Goal: Task Accomplishment & Management: Manage account settings

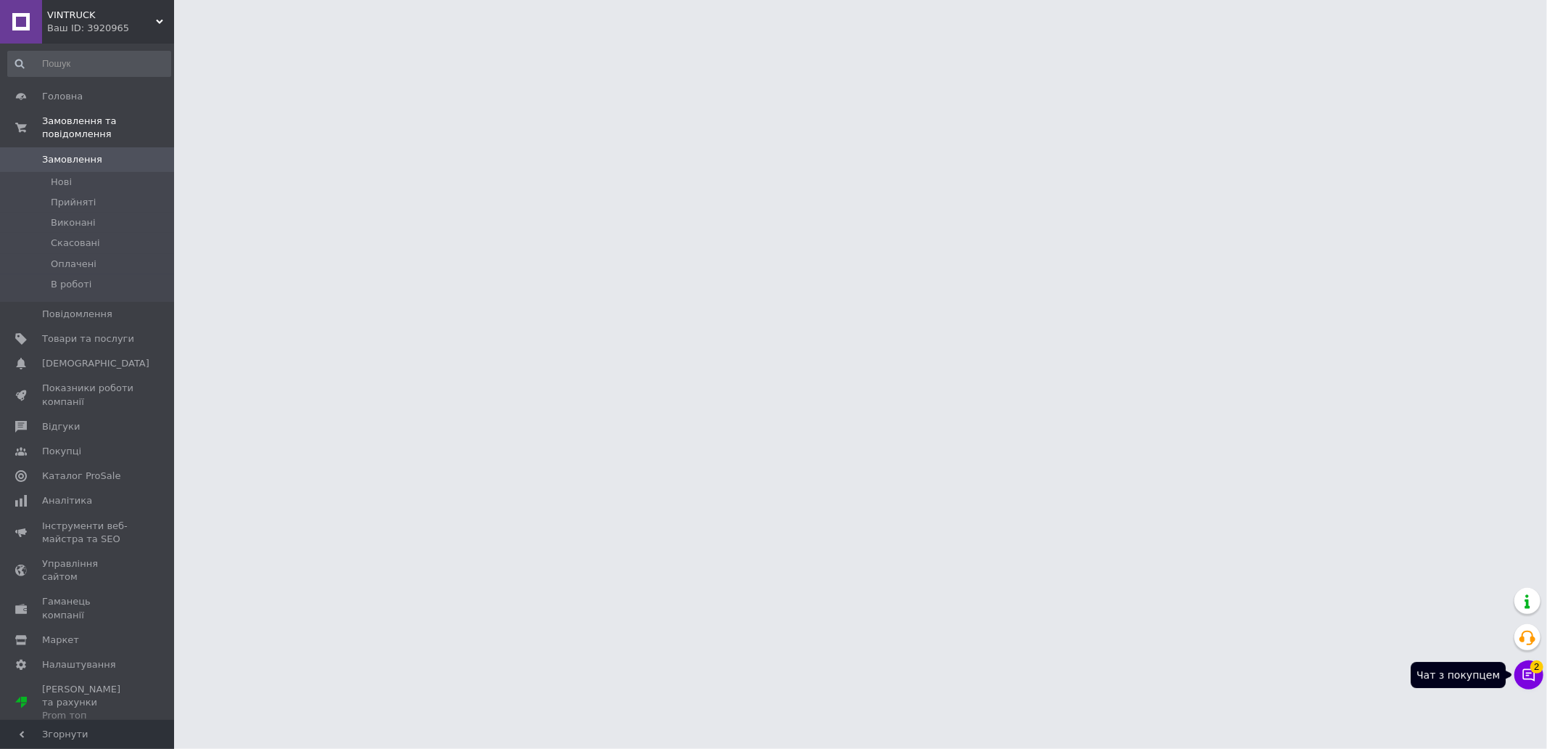
click at [1531, 666] on span "2" at bounding box center [1537, 662] width 13 height 13
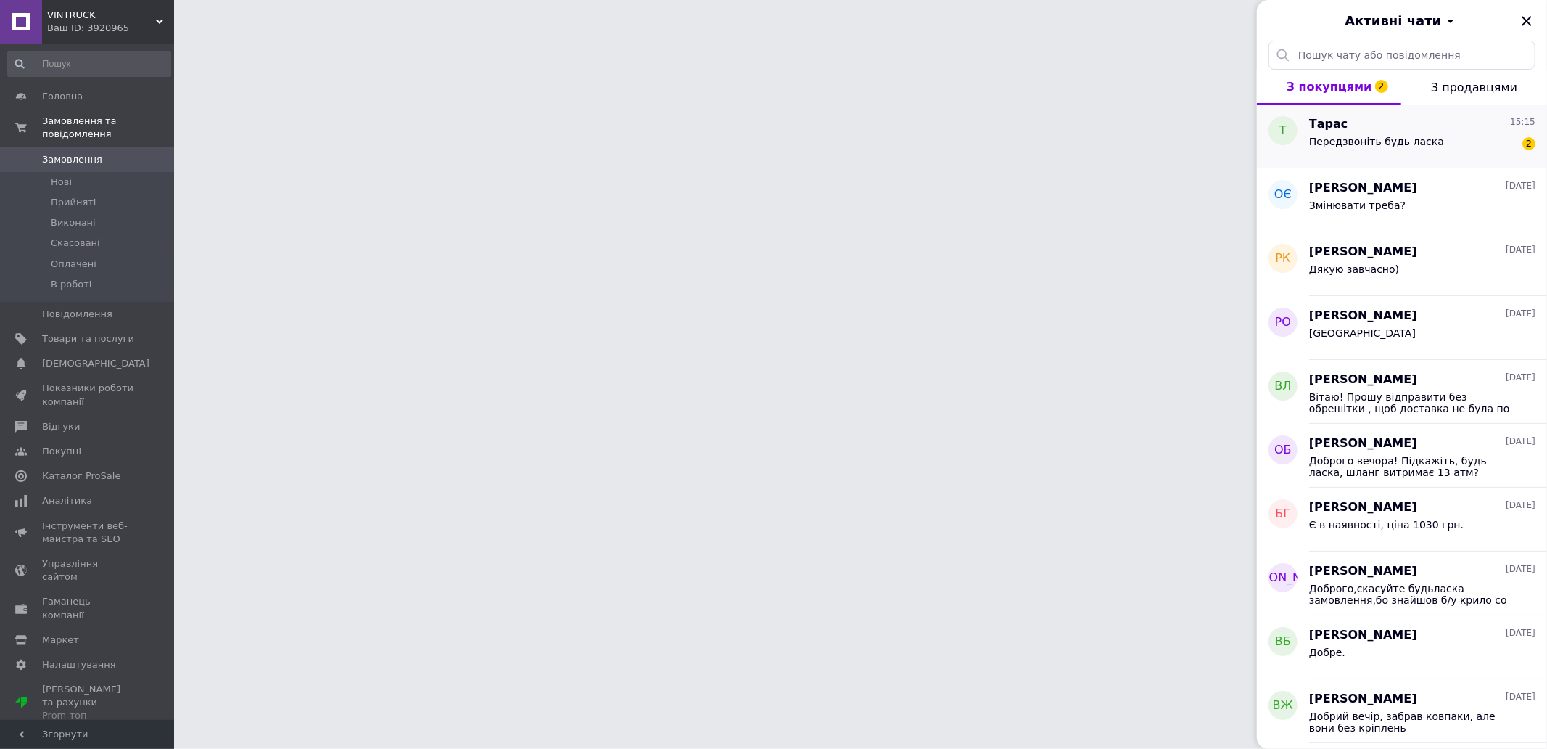
click at [1393, 138] on span "Передзвоніть будь ласка" at bounding box center [1376, 142] width 135 height 12
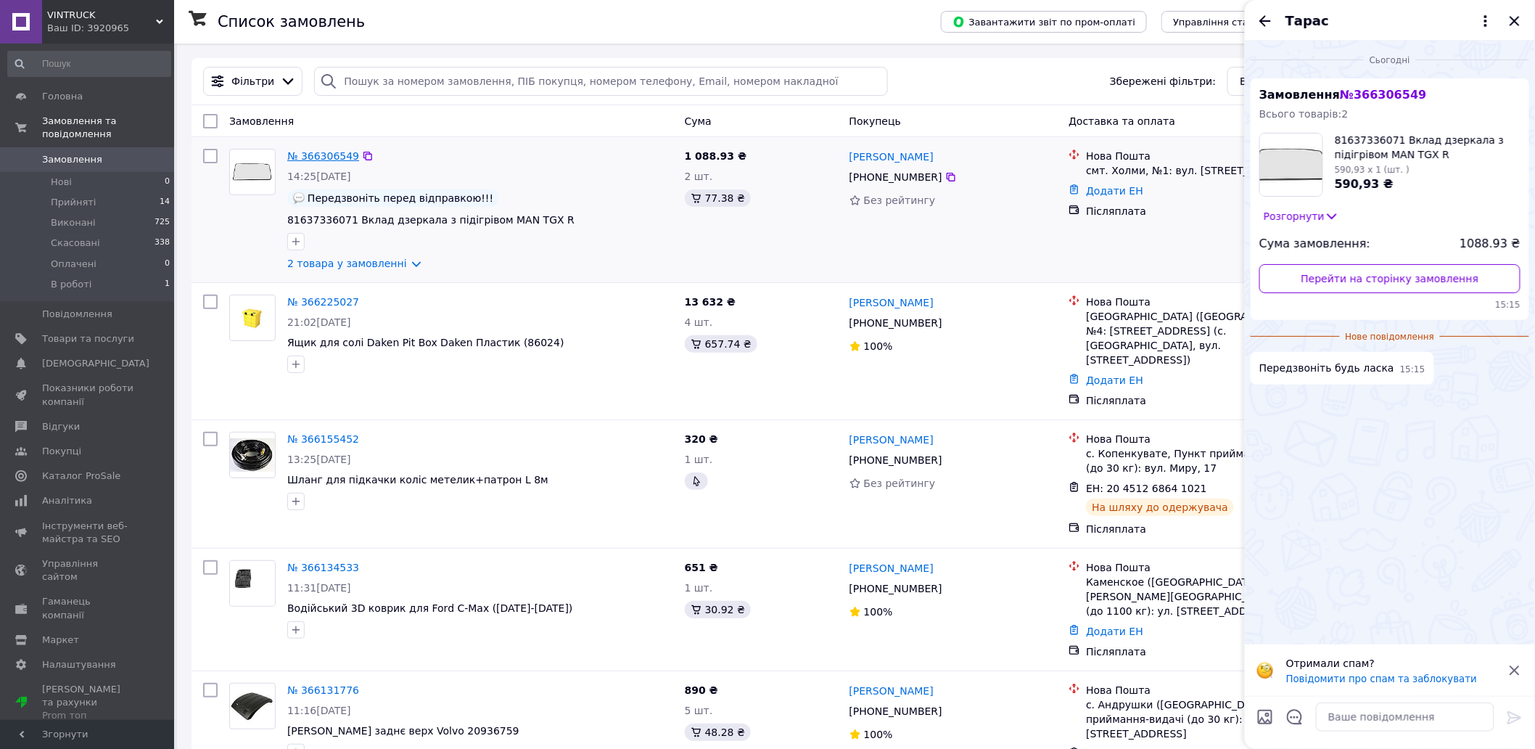
click at [334, 152] on link "№ 366306549" at bounding box center [323, 156] width 72 height 12
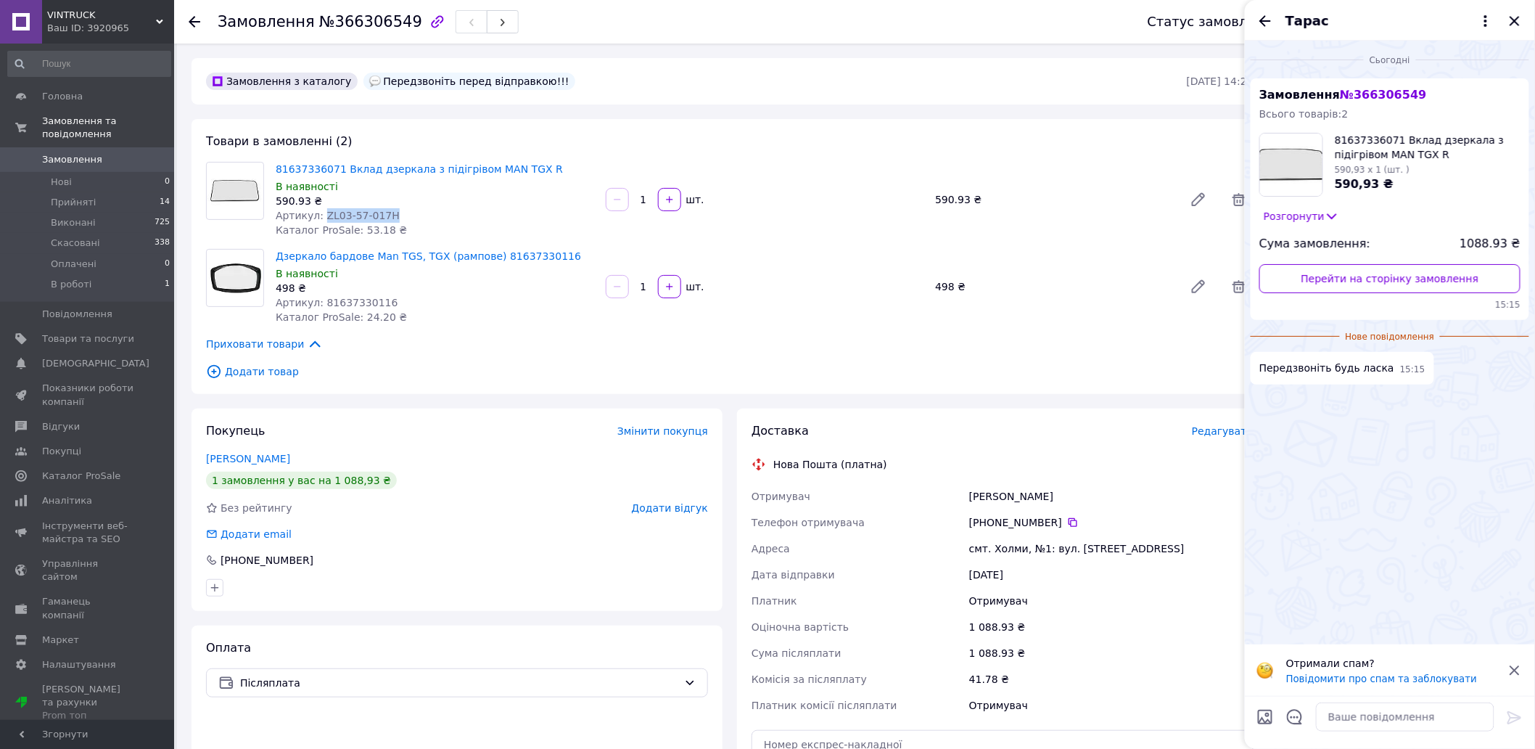
drag, startPoint x: 320, startPoint y: 210, endPoint x: 383, endPoint y: 210, distance: 63.1
click at [383, 210] on div "Артикул: ZL03-57-017H" at bounding box center [435, 215] width 318 height 15
copy span "ZL03-57-017H"
click at [1512, 16] on icon "Закрити" at bounding box center [1514, 20] width 17 height 17
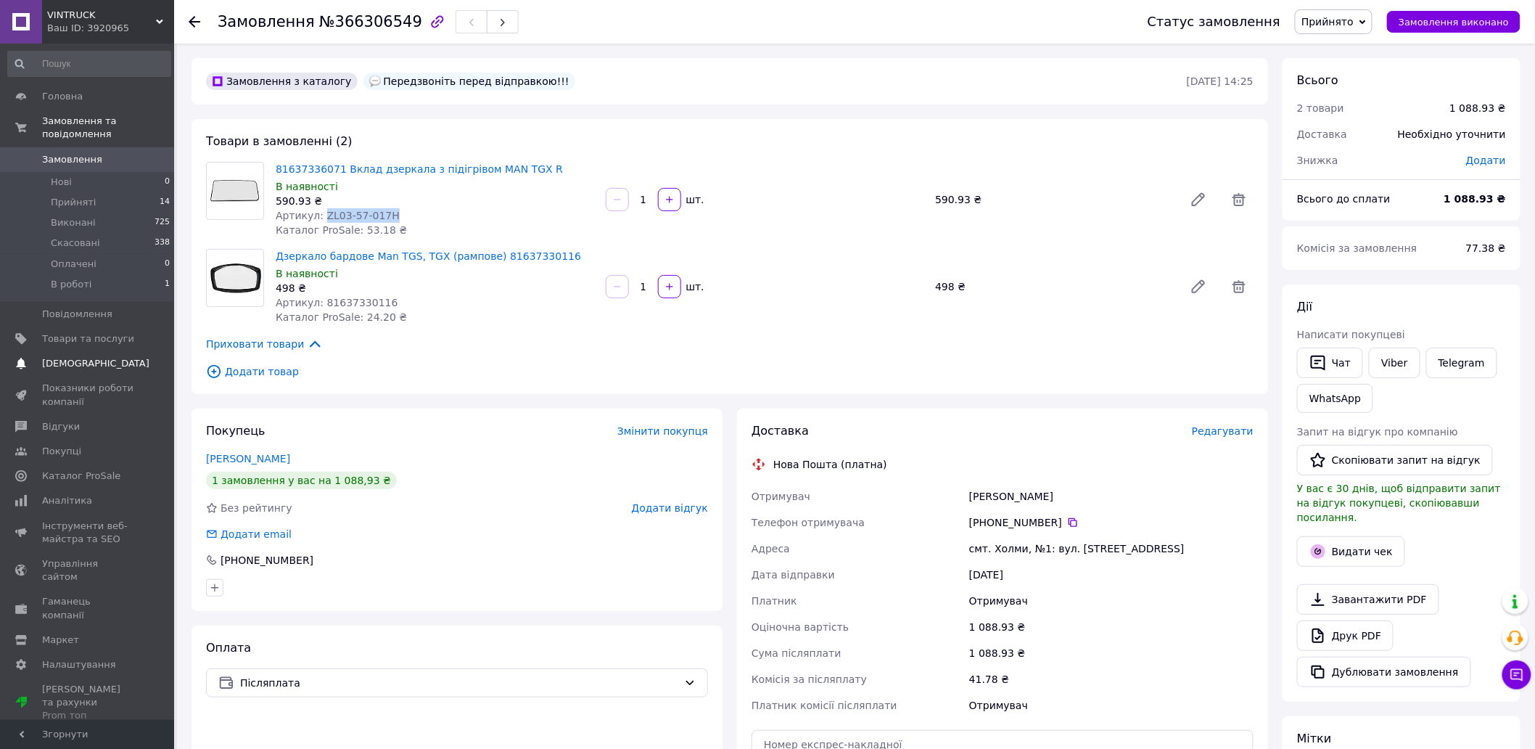
click at [65, 357] on span "[DEMOGRAPHIC_DATA]" at bounding box center [95, 363] width 107 height 13
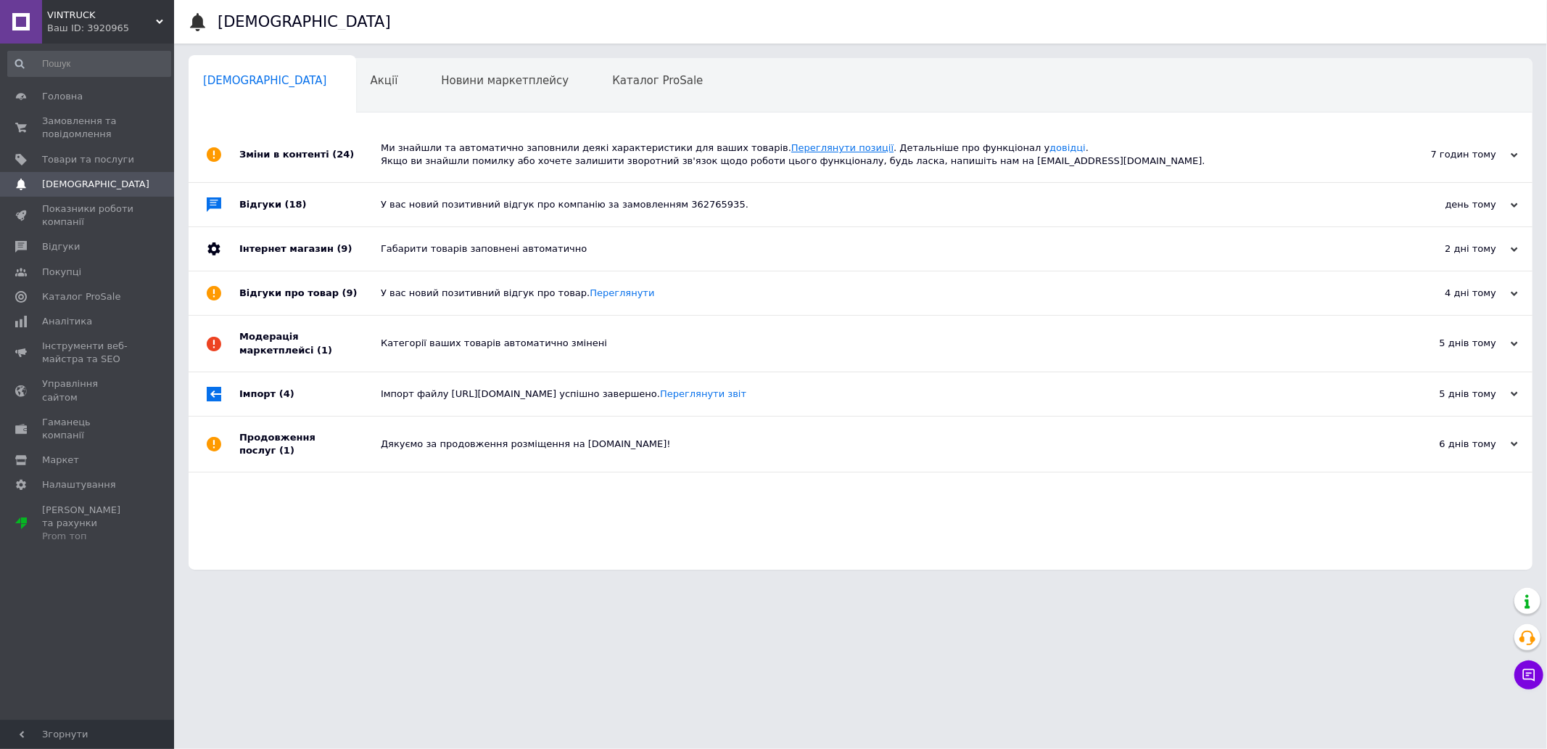
click at [791, 145] on link "Переглянути позиції" at bounding box center [842, 147] width 102 height 11
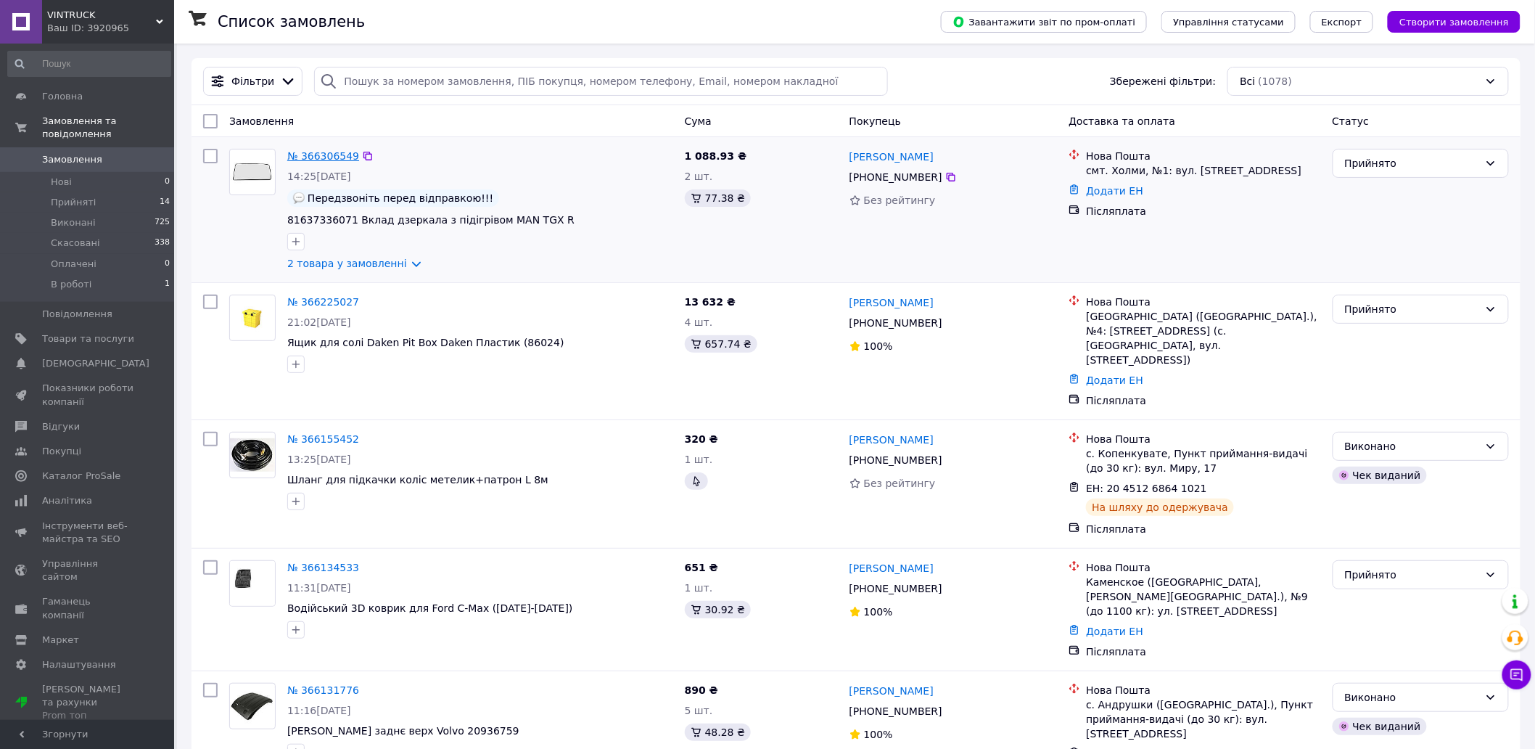
click at [324, 155] on link "№ 366306549" at bounding box center [323, 156] width 72 height 12
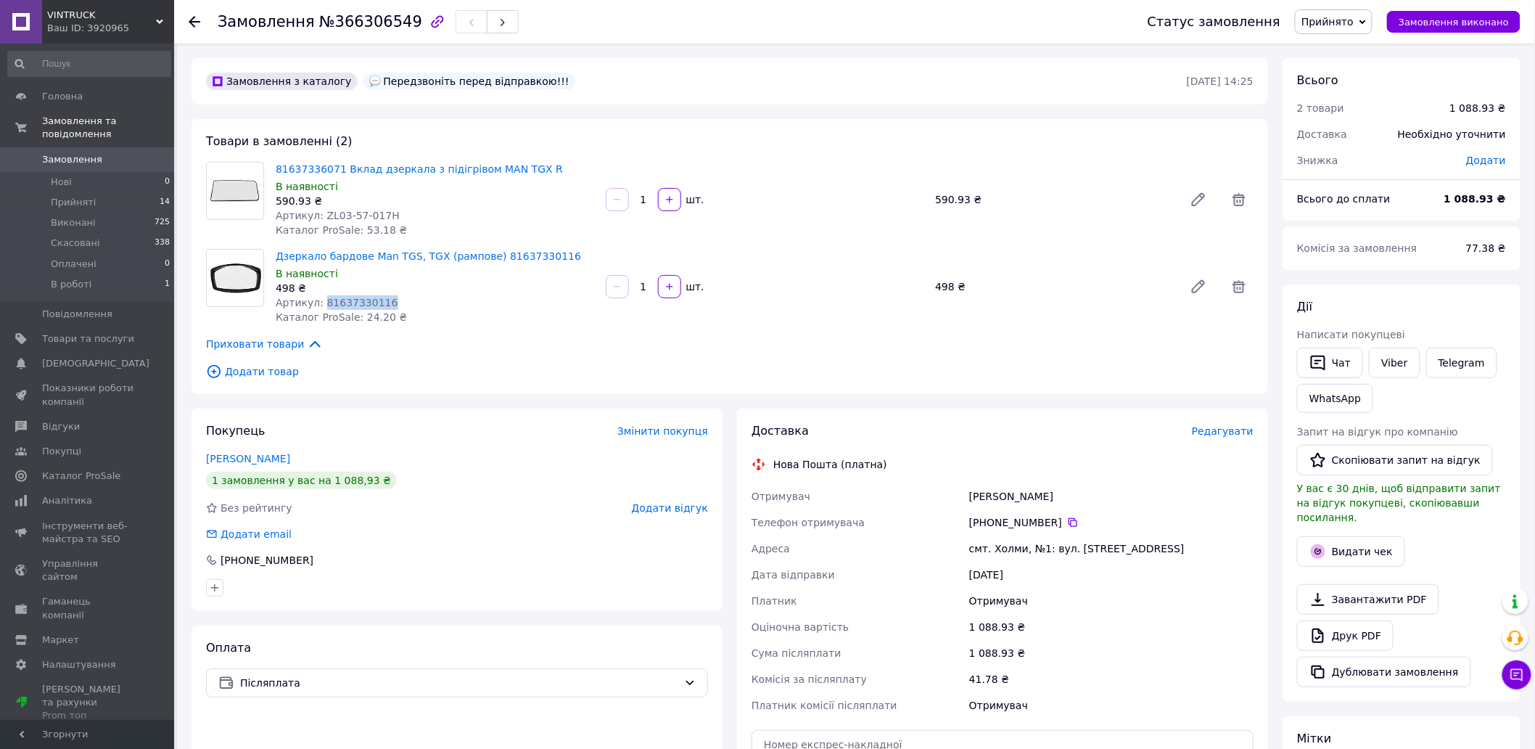
drag, startPoint x: 318, startPoint y: 306, endPoint x: 404, endPoint y: 303, distance: 86.4
click at [404, 303] on div "Артикул: 81637330116" at bounding box center [435, 302] width 318 height 15
copy span "81637330116"
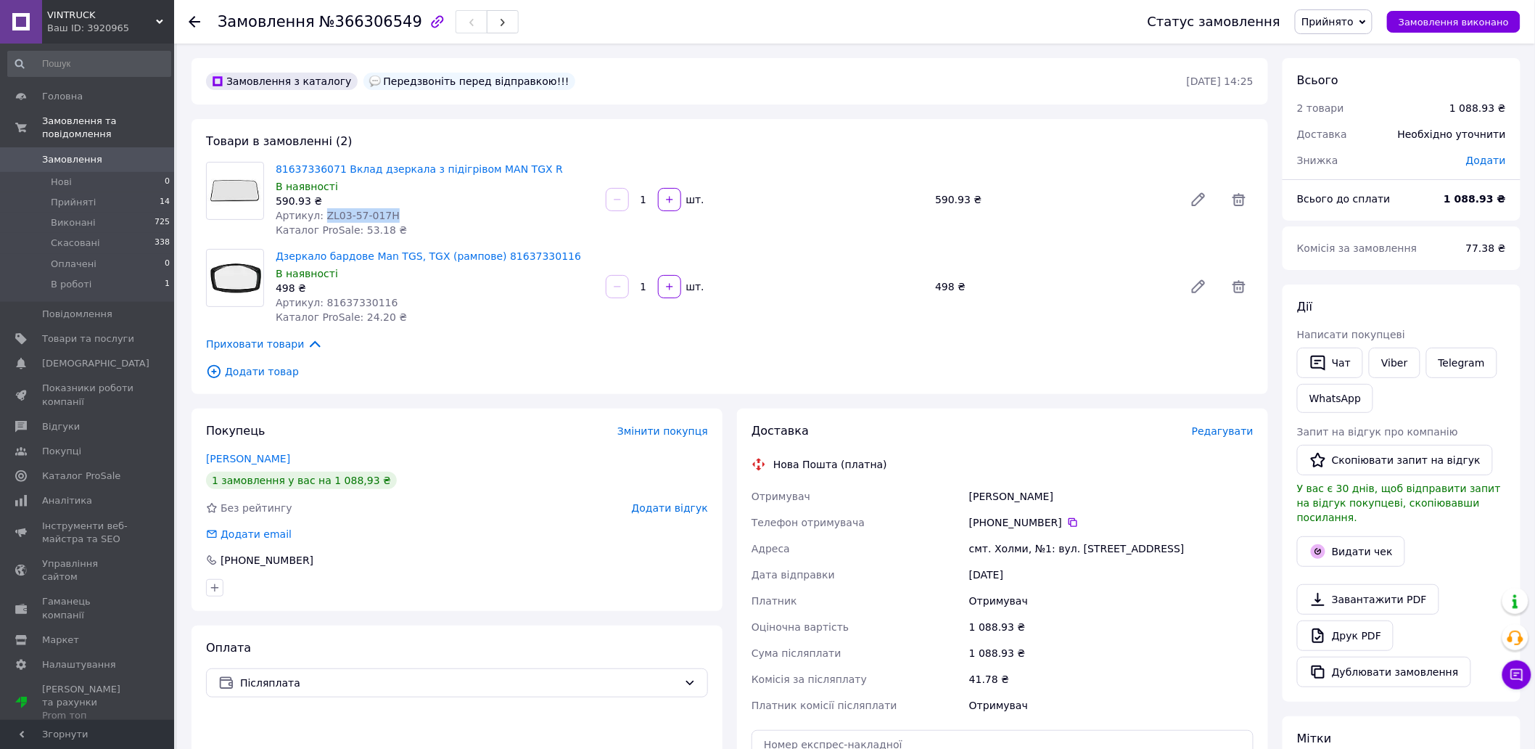
drag, startPoint x: 399, startPoint y: 219, endPoint x: 317, endPoint y: 215, distance: 82.0
click at [317, 215] on div "Артикул: ZL03-57-017H" at bounding box center [435, 215] width 318 height 15
copy span "ZL03-57-017H"
click at [196, 20] on icon at bounding box center [195, 22] width 12 height 12
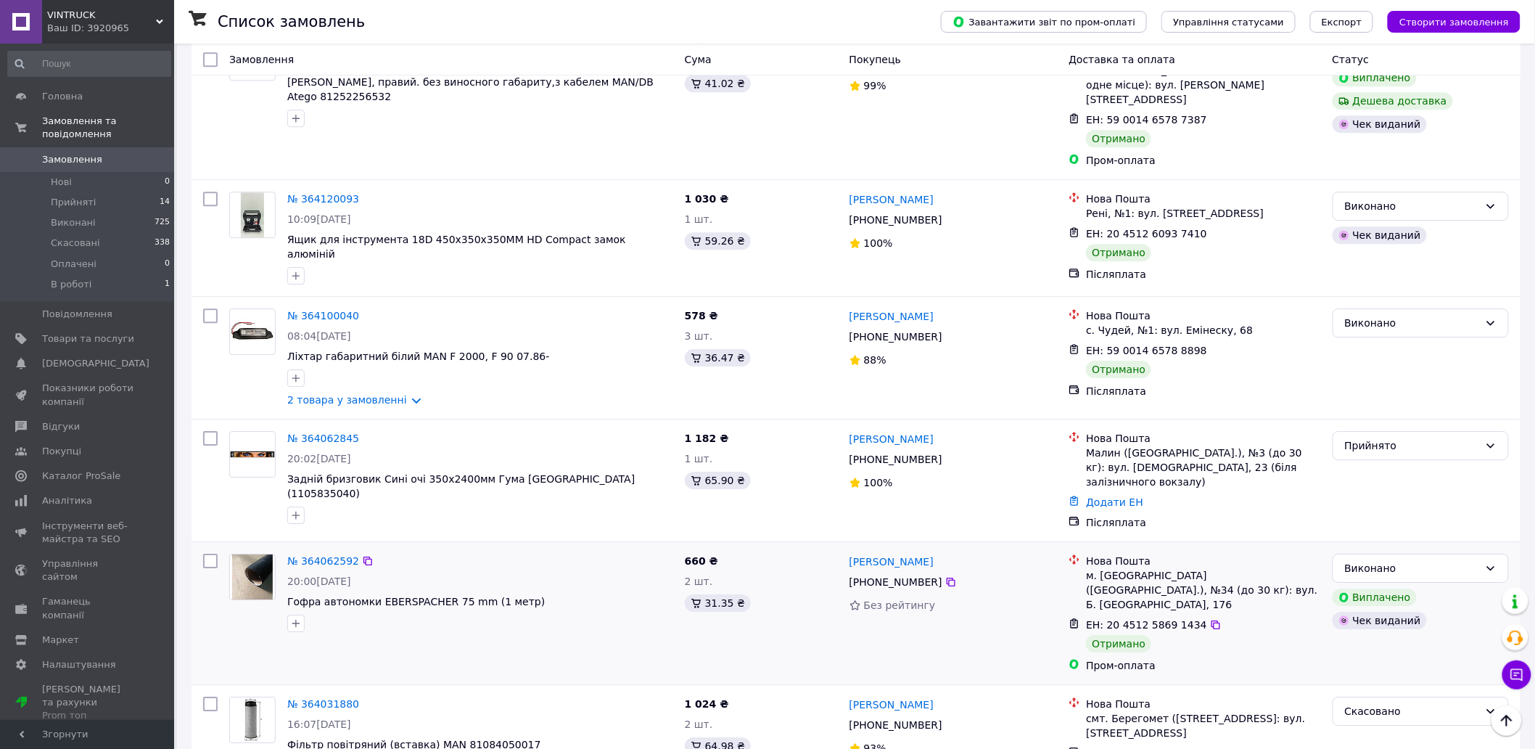
scroll to position [8166, 0]
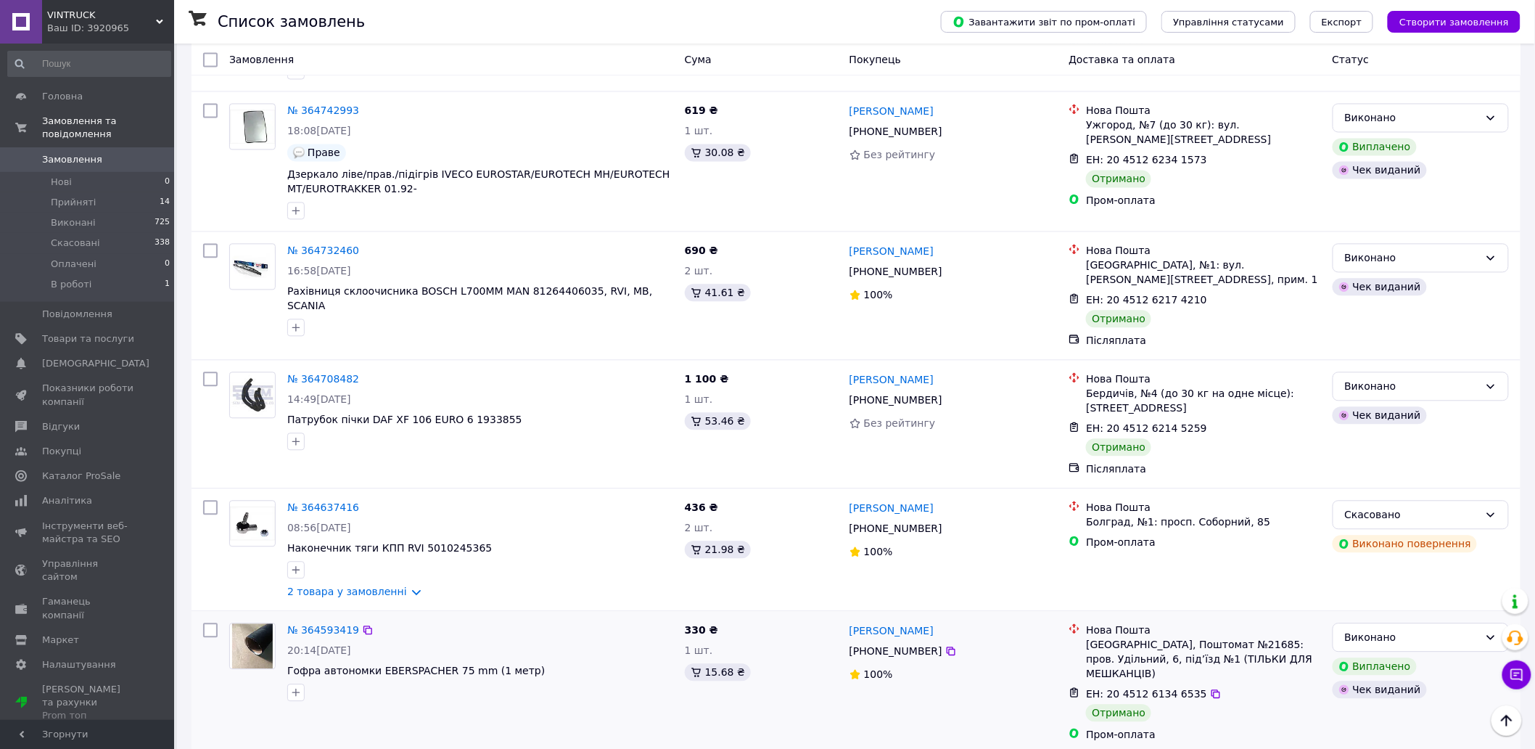
scroll to position [5803, 0]
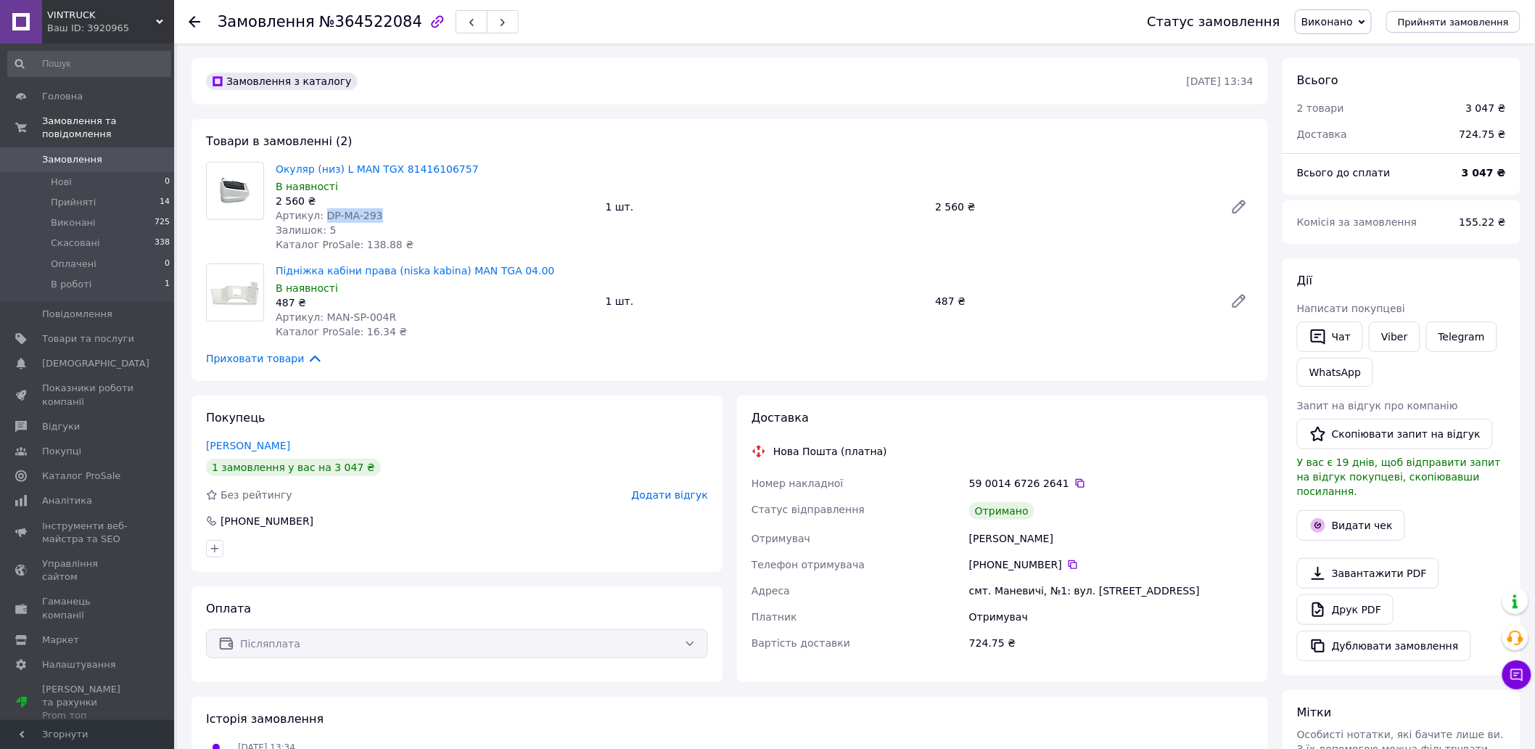
drag, startPoint x: 318, startPoint y: 213, endPoint x: 360, endPoint y: 208, distance: 42.4
click at [382, 208] on div "Артикул: DP-MA-293" at bounding box center [435, 215] width 318 height 15
copy span "DP-MA-293"
click at [193, 24] on icon at bounding box center [195, 22] width 12 height 12
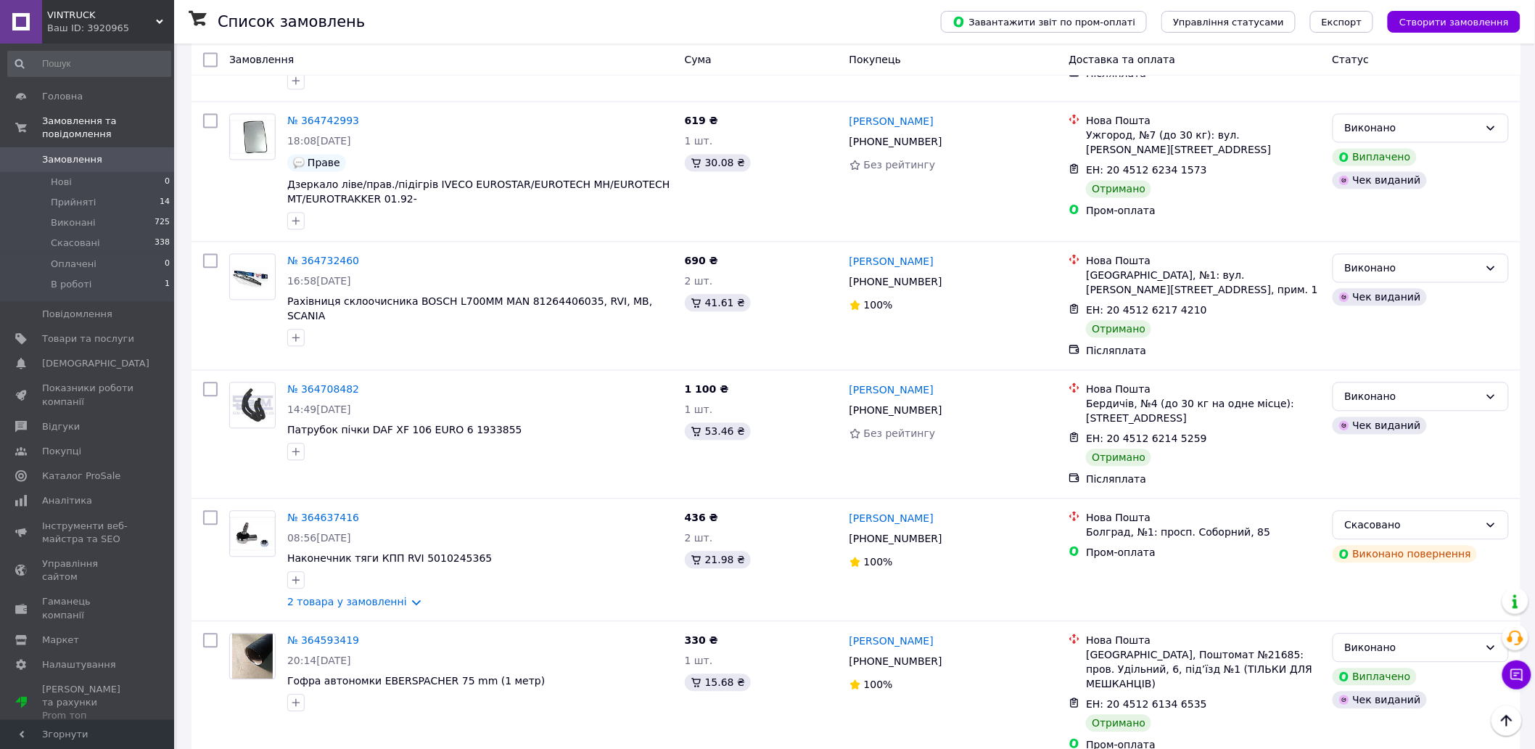
scroll to position [5601, 0]
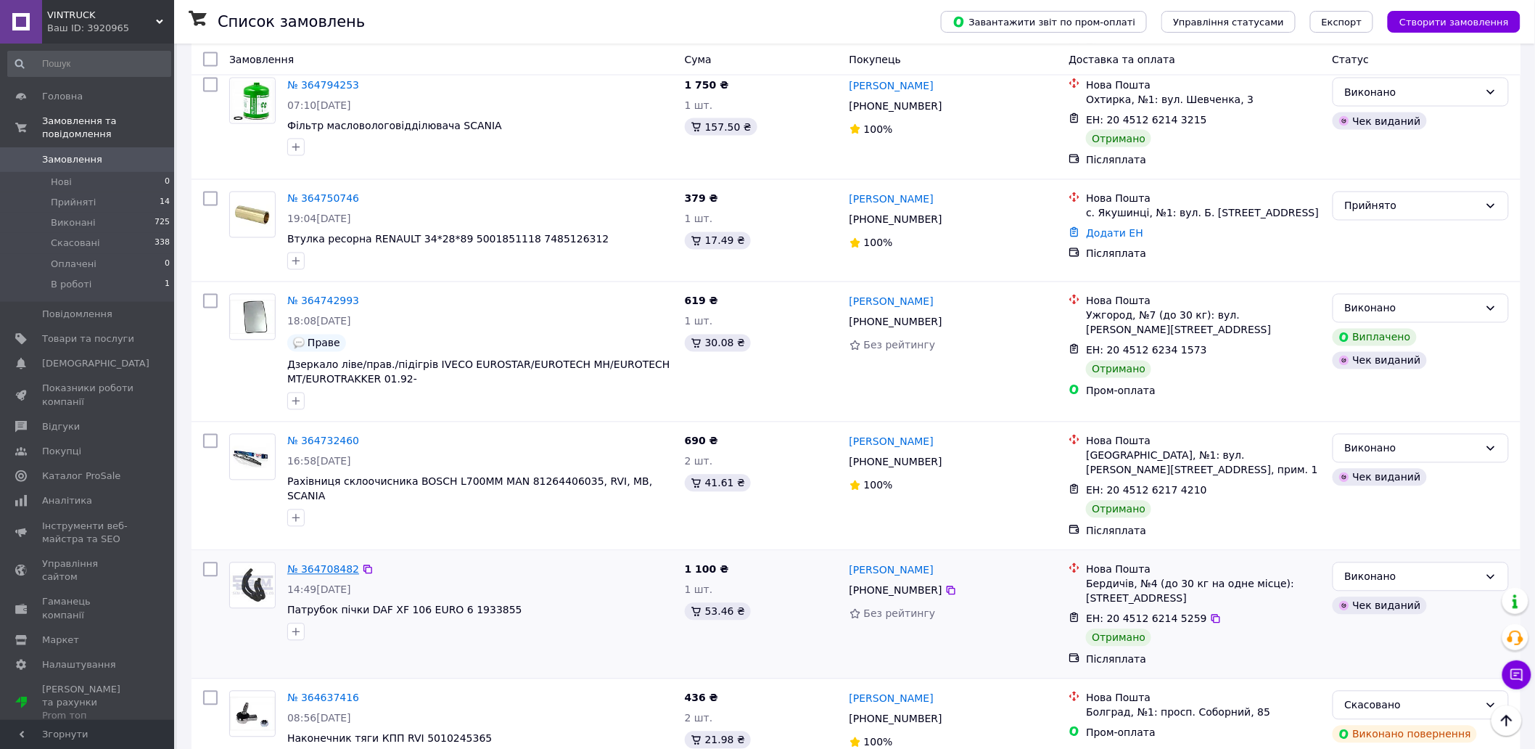
click at [325, 564] on link "№ 364708482" at bounding box center [323, 570] width 72 height 12
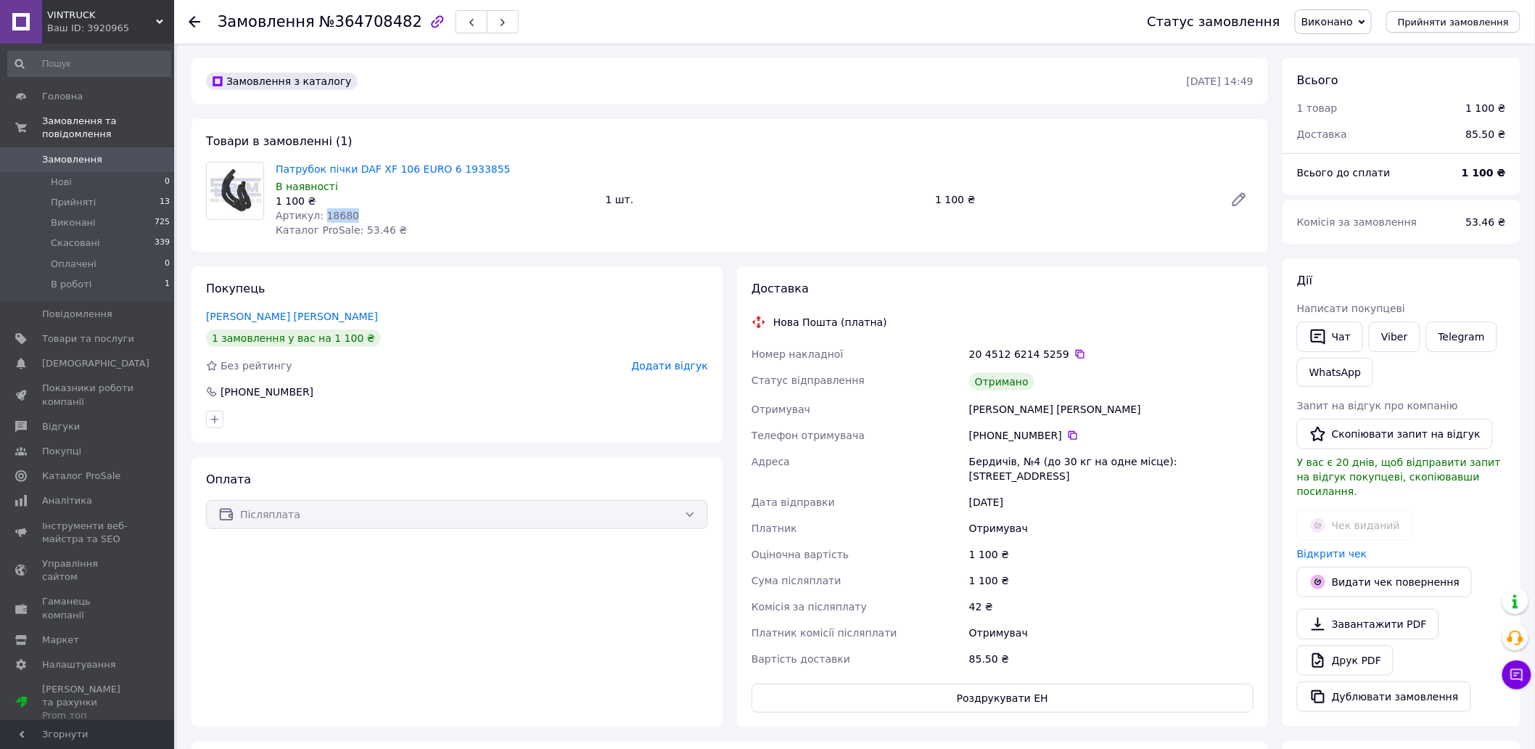
drag, startPoint x: 318, startPoint y: 210, endPoint x: 358, endPoint y: 213, distance: 40.0
click at [358, 213] on div "Артикул: 18680" at bounding box center [435, 215] width 318 height 15
copy span "18680"
click at [193, 22] on use at bounding box center [195, 22] width 12 height 12
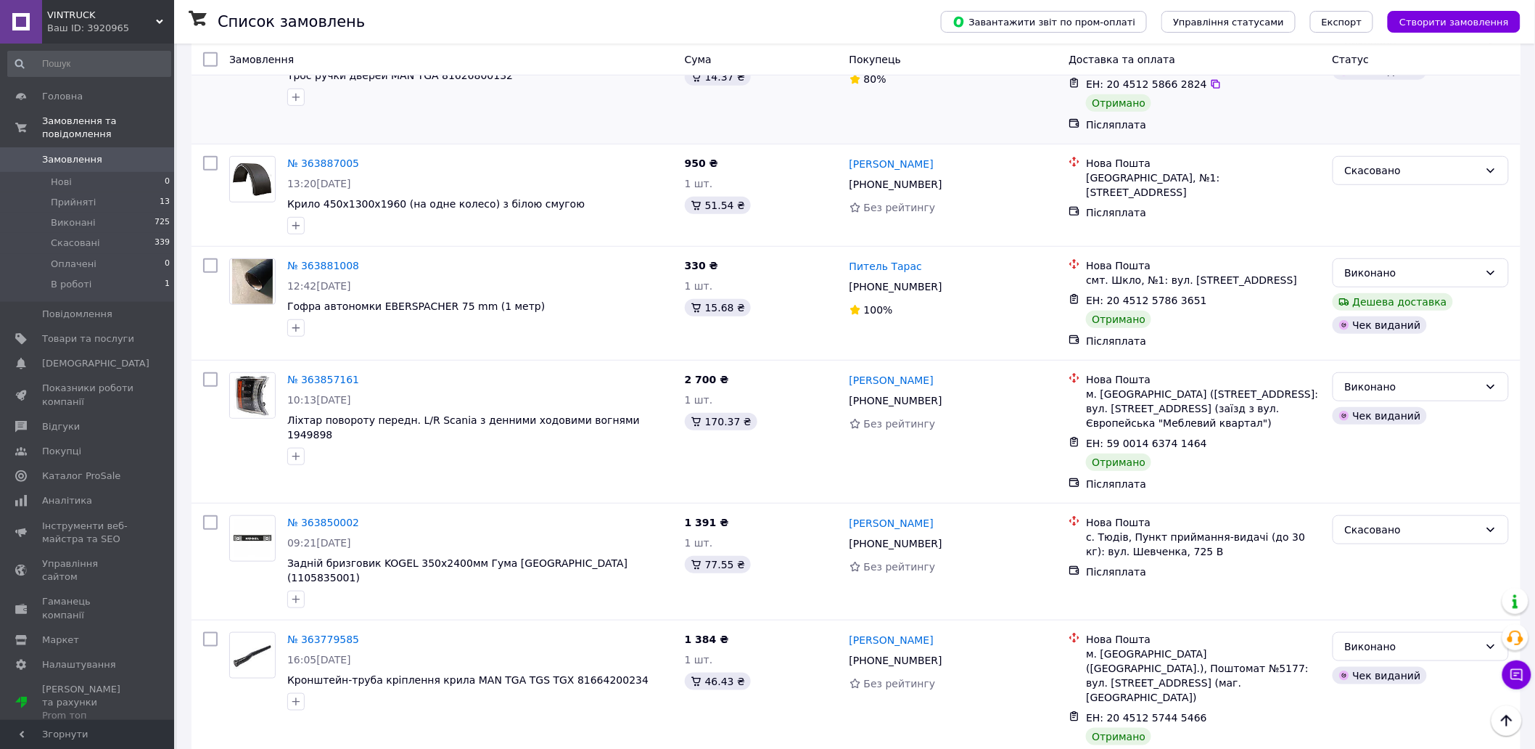
scroll to position [9671, 0]
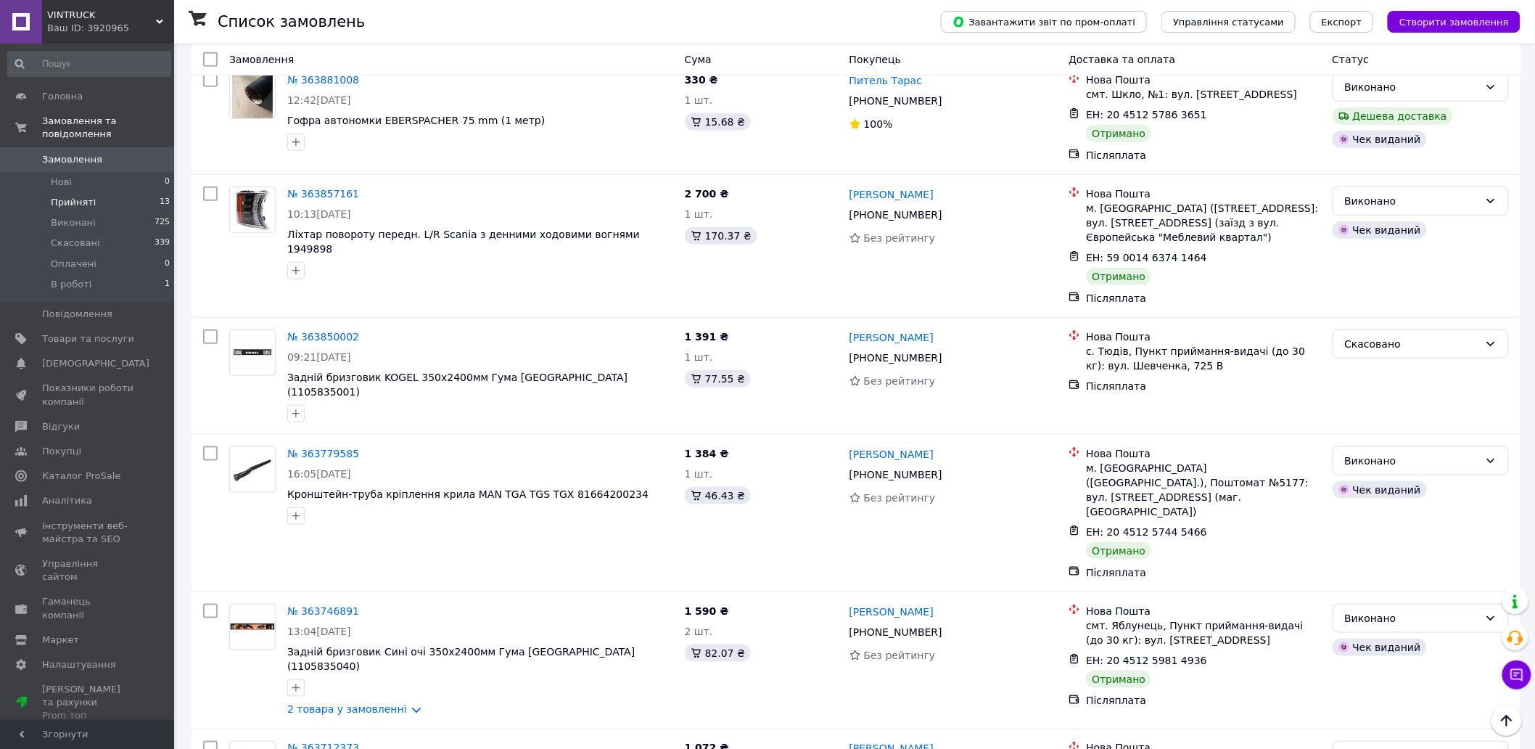
click at [83, 196] on span "Прийняті" at bounding box center [73, 202] width 45 height 13
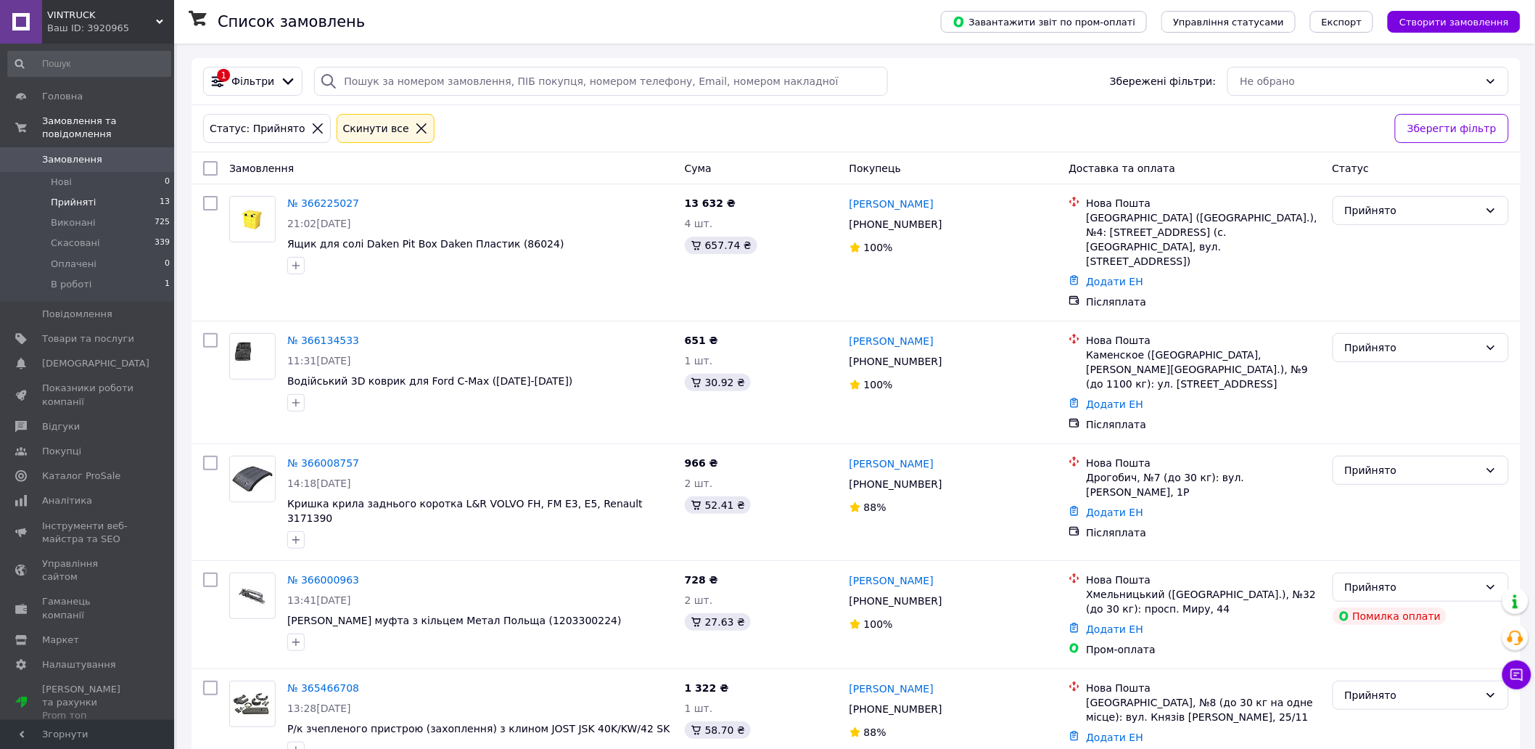
click at [415, 129] on icon at bounding box center [421, 128] width 13 height 13
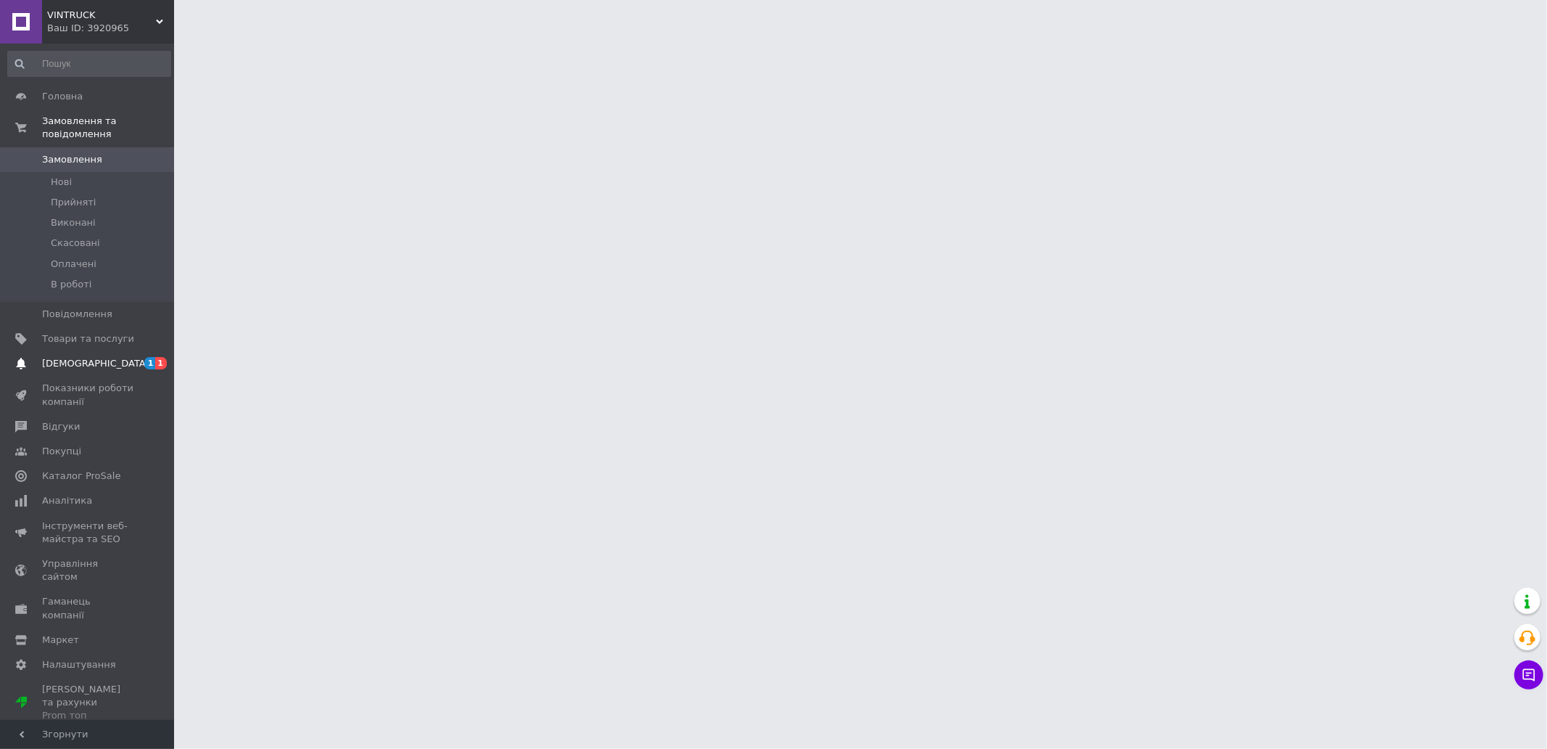
click at [73, 357] on span "[DEMOGRAPHIC_DATA]" at bounding box center [95, 363] width 107 height 13
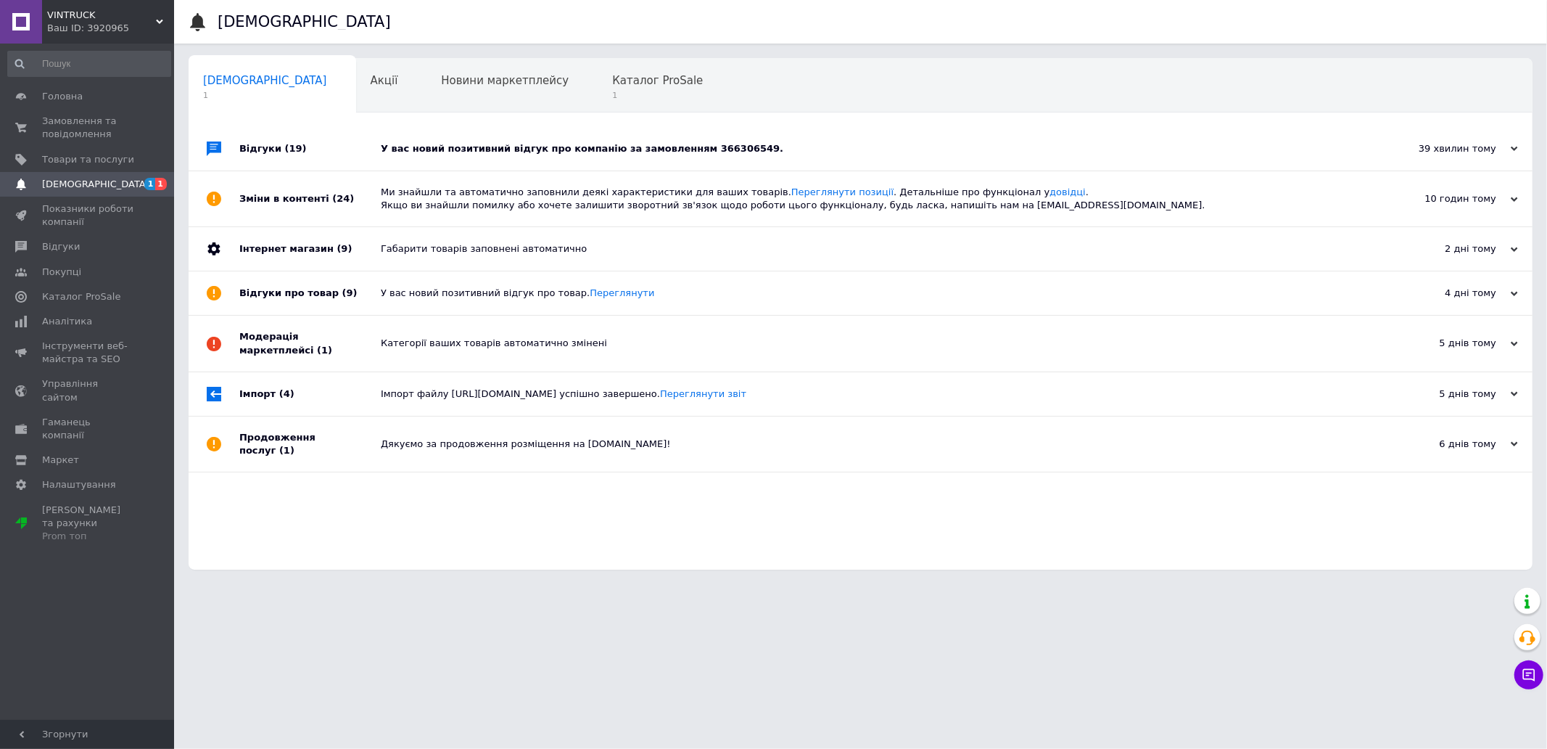
click at [528, 151] on div "У вас новий позитивний відгук про компанію за замовленням 366306549." at bounding box center [877, 148] width 992 height 13
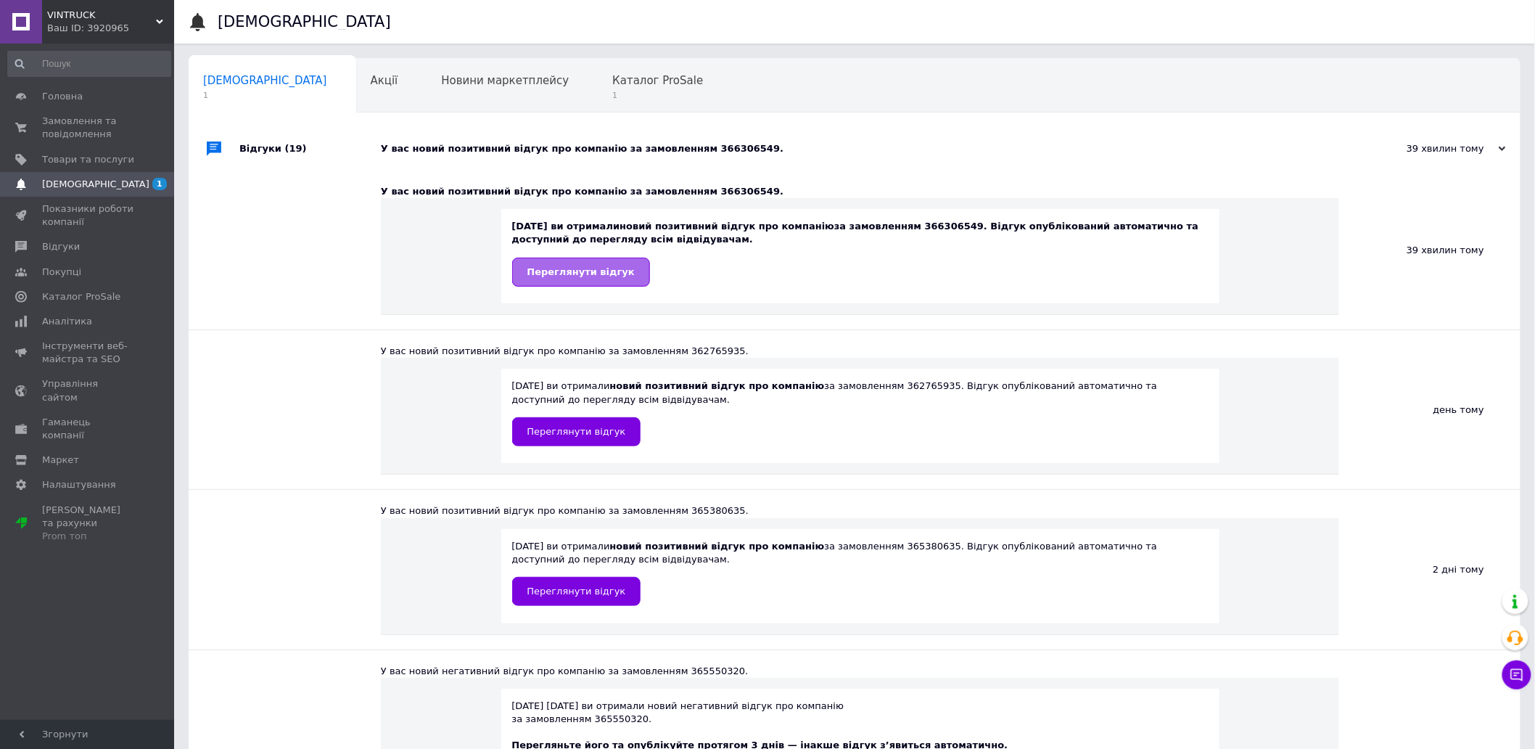
click at [574, 279] on link "Переглянути відгук" at bounding box center [581, 272] width 138 height 29
click at [612, 76] on span "Каталог ProSale" at bounding box center [657, 80] width 91 height 13
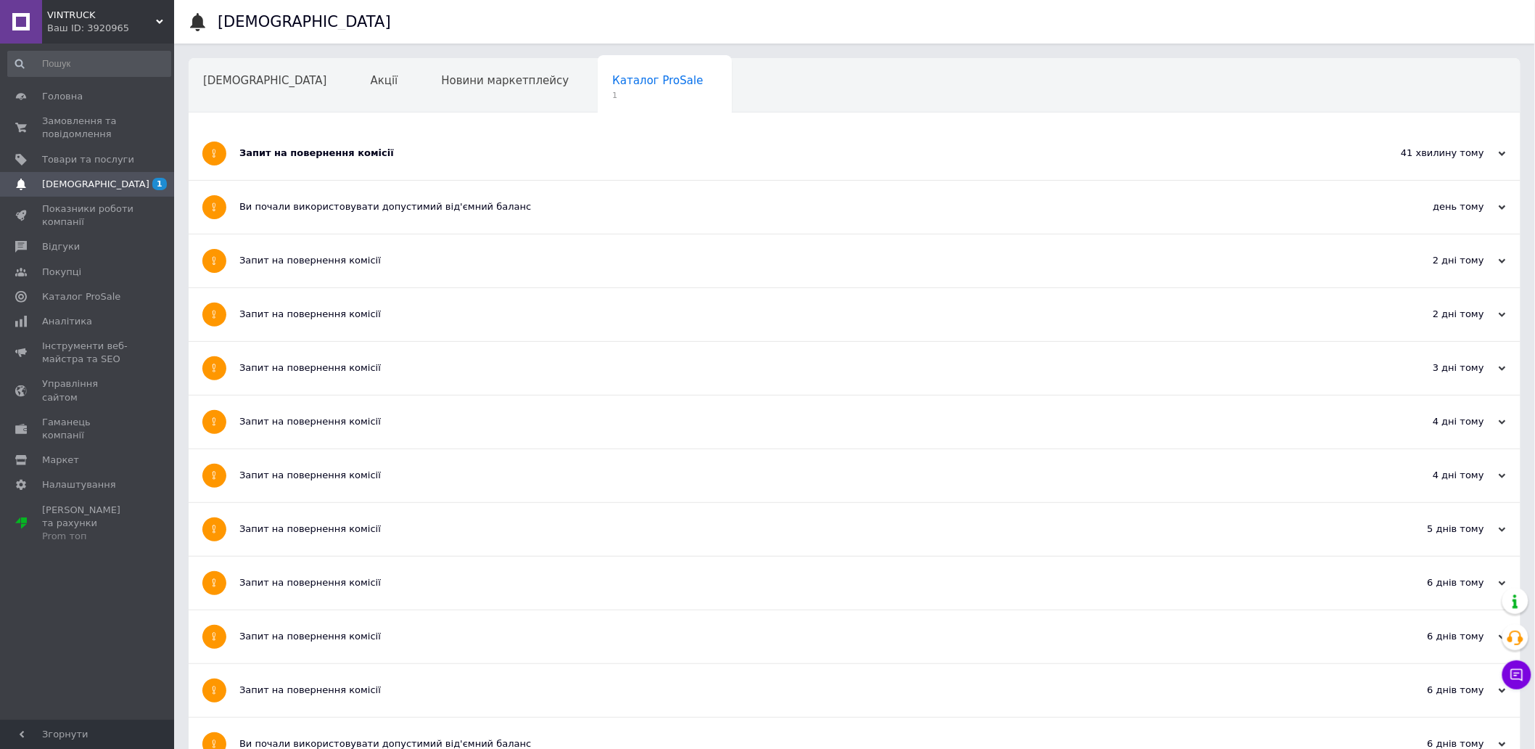
click at [327, 151] on div "Запит на повернення комісії" at bounding box center [799, 153] width 1121 height 13
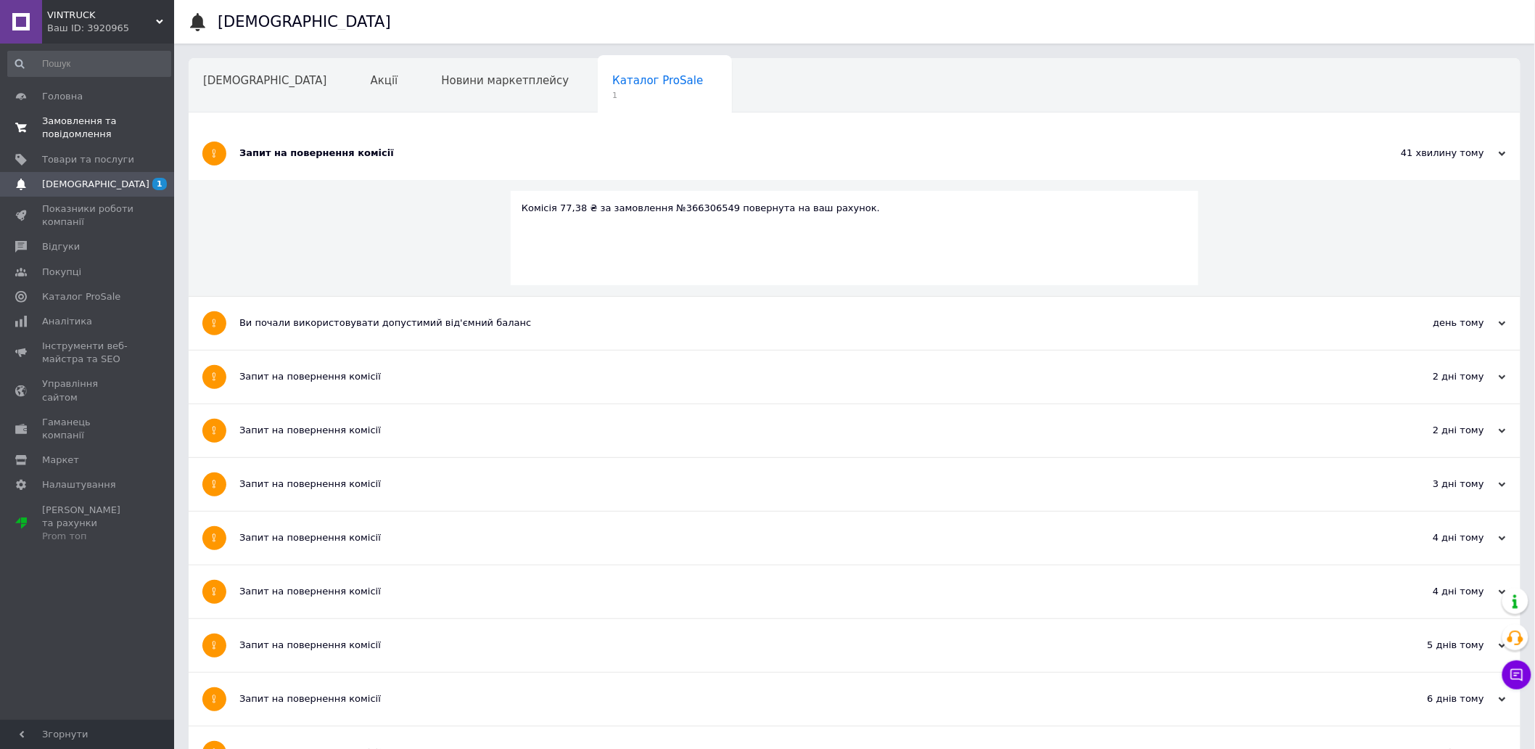
click at [73, 133] on span "Замовлення та повідомлення" at bounding box center [88, 128] width 92 height 26
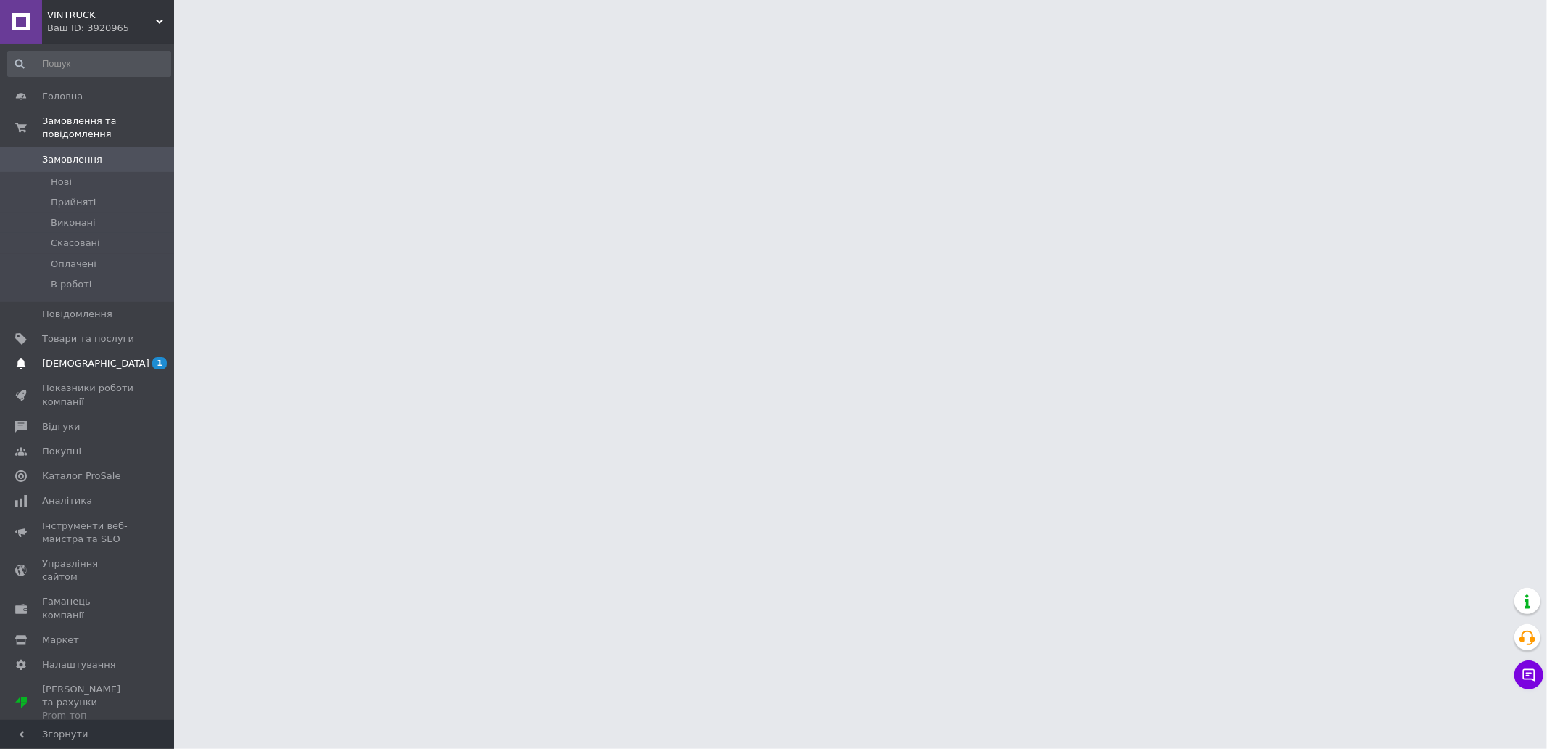
click at [71, 351] on link "[DEMOGRAPHIC_DATA] 1" at bounding box center [89, 363] width 178 height 25
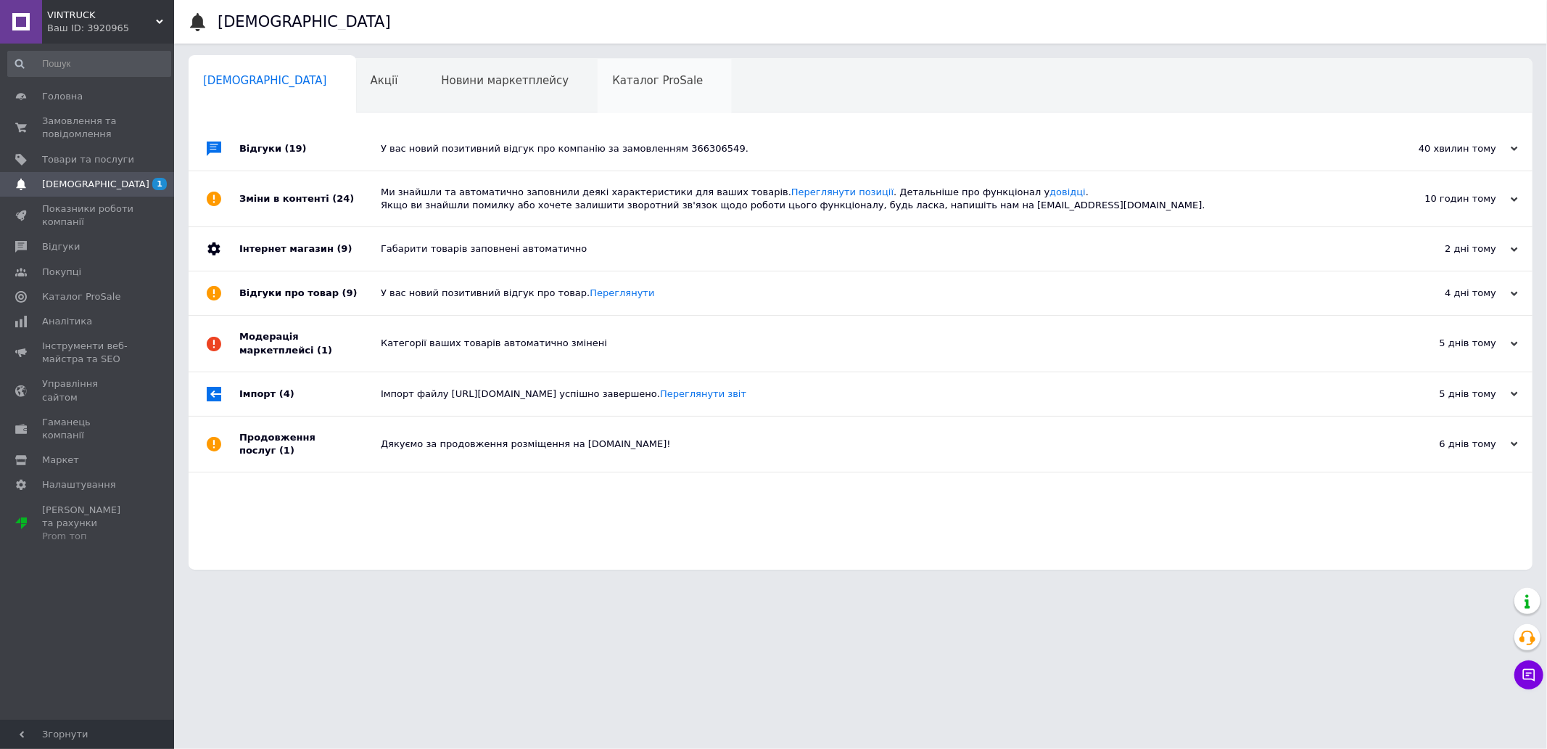
click at [612, 81] on span "Каталог ProSale" at bounding box center [657, 80] width 91 height 13
